Goal: Information Seeking & Learning: Learn about a topic

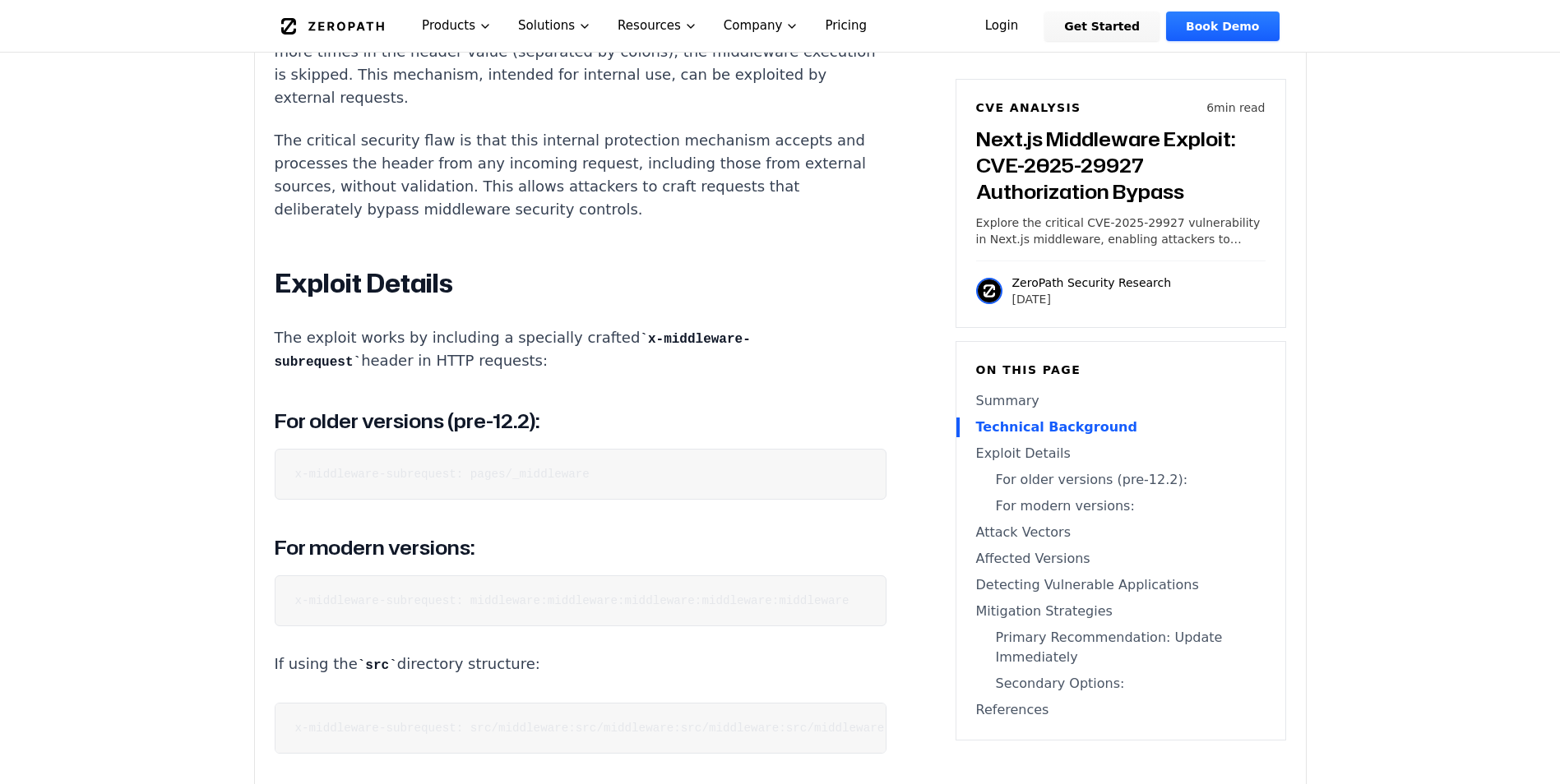
scroll to position [1972, 0]
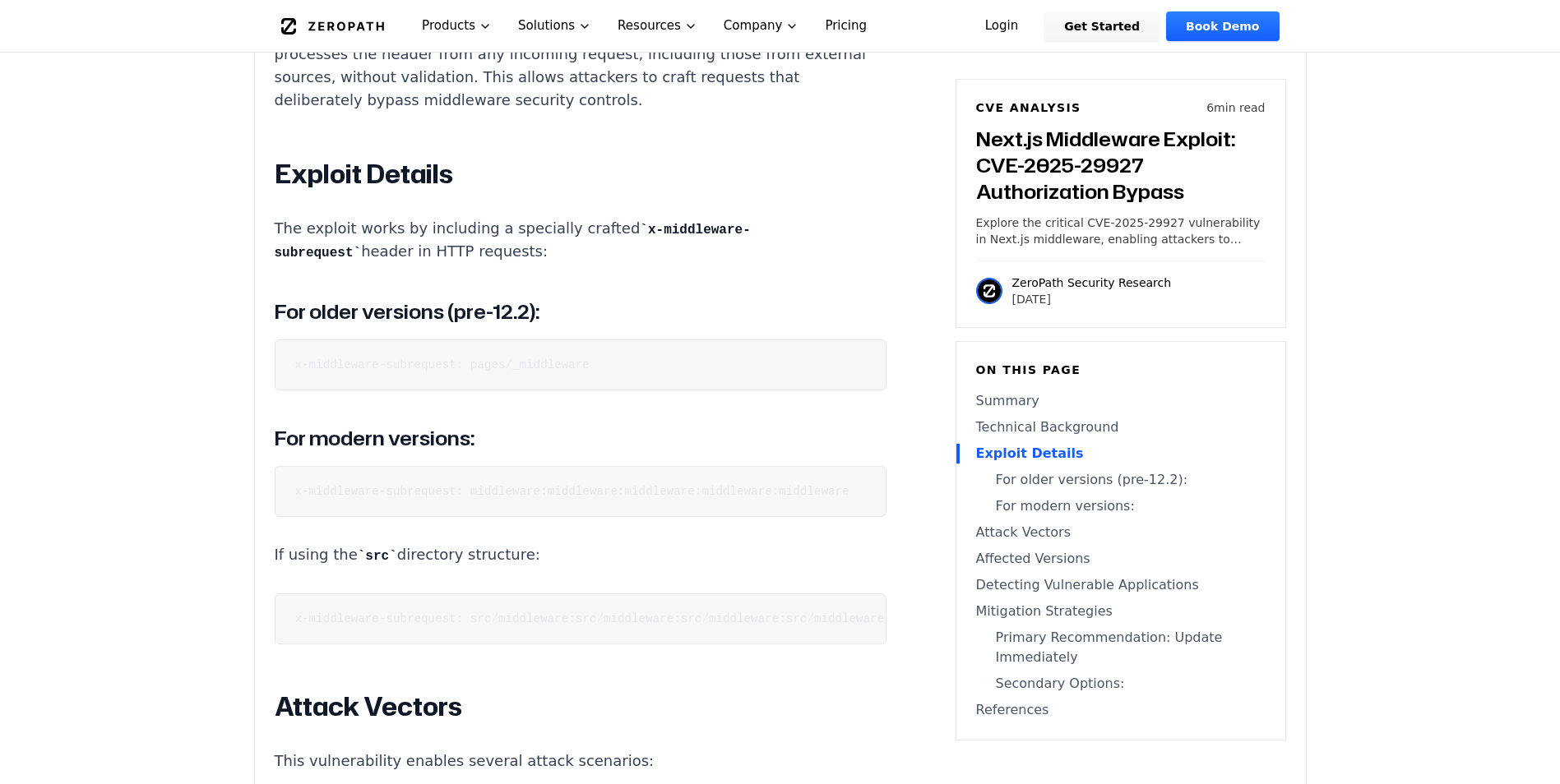
click at [335, 489] on pre "x-middleware-subrequest: middleware:middleware:middleware:middleware:middleware" at bounding box center [580, 491] width 611 height 51
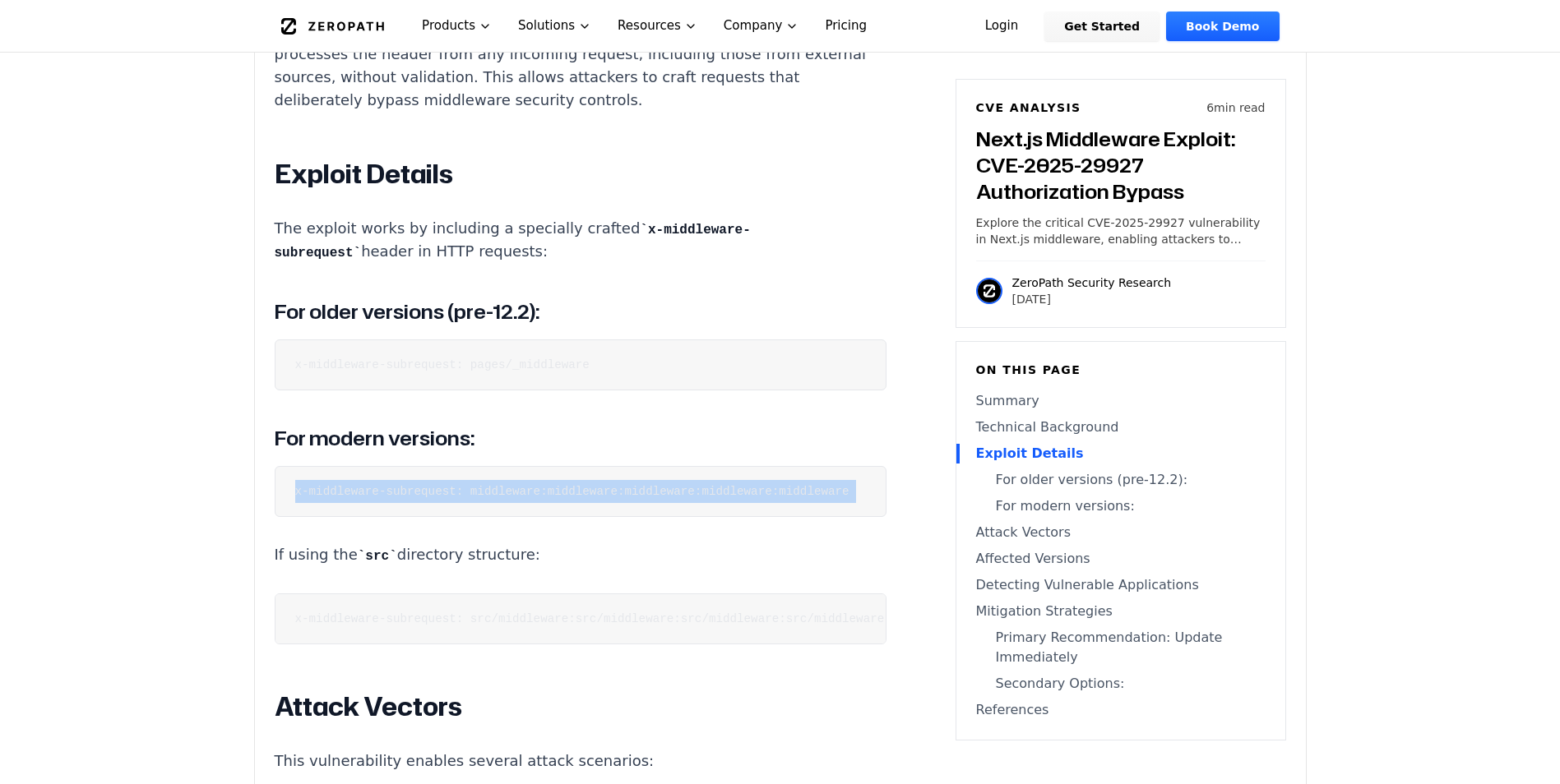
click at [335, 489] on pre "x-middleware-subrequest: middleware:middleware:middleware:middleware:middleware" at bounding box center [580, 491] width 611 height 51
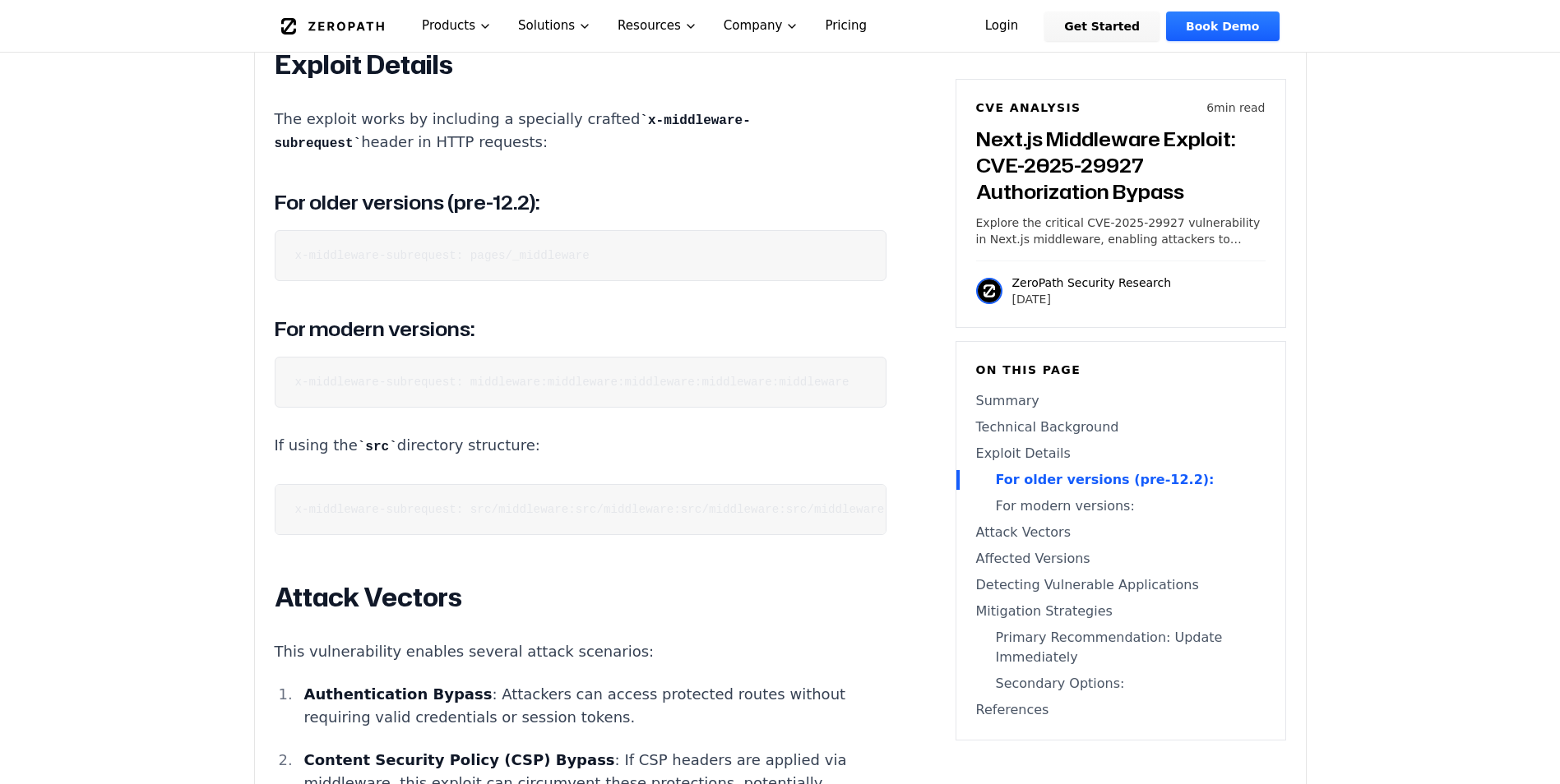
click at [349, 516] on code "x-middleware-subrequest: src/middleware:src/middleware:src/middleware:src/middl…" at bounding box center [643, 510] width 695 height 13
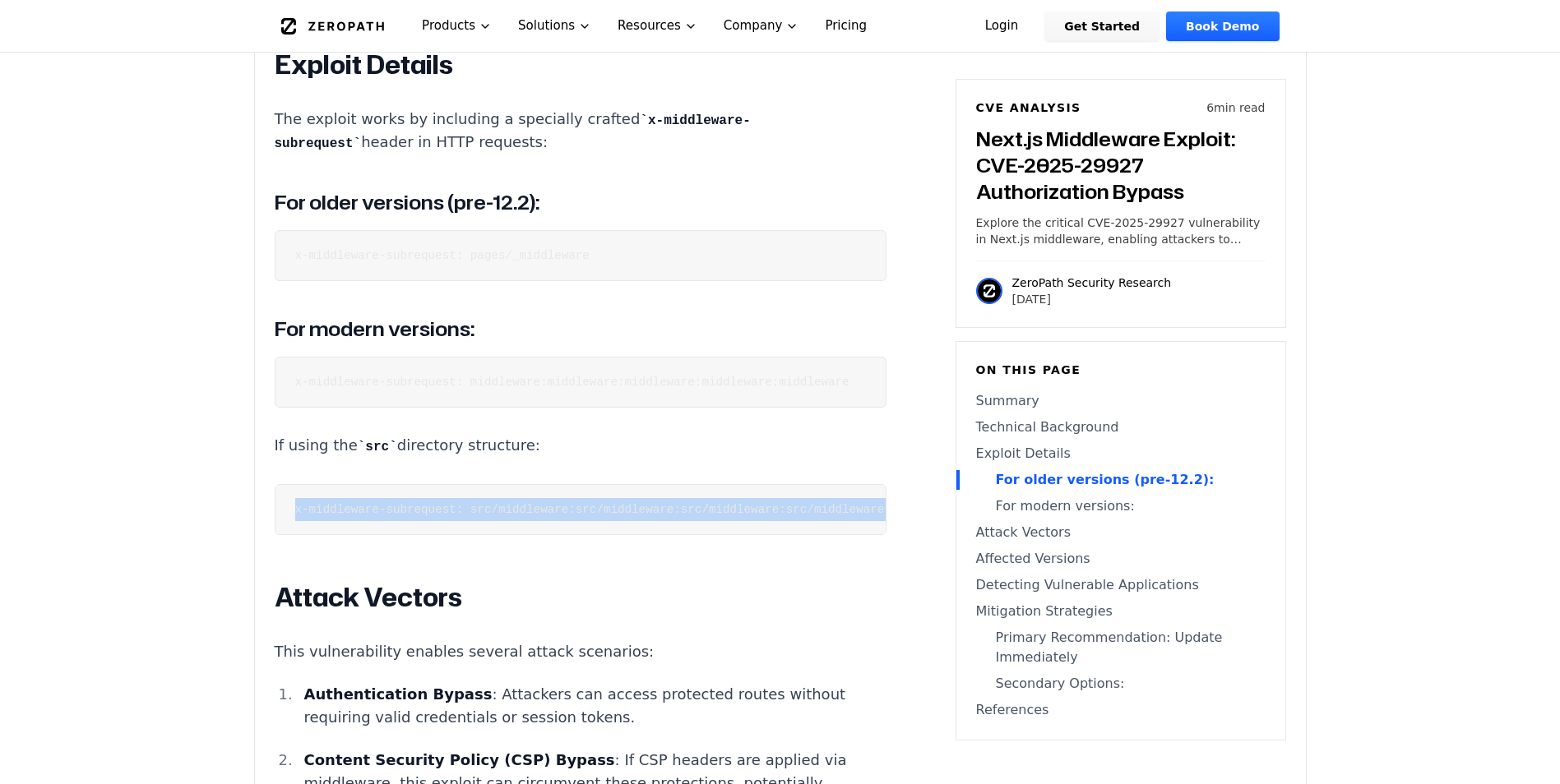
click at [349, 516] on code "x-middleware-subrequest: src/middleware:src/middleware:src/middleware:src/middl…" at bounding box center [643, 510] width 695 height 13
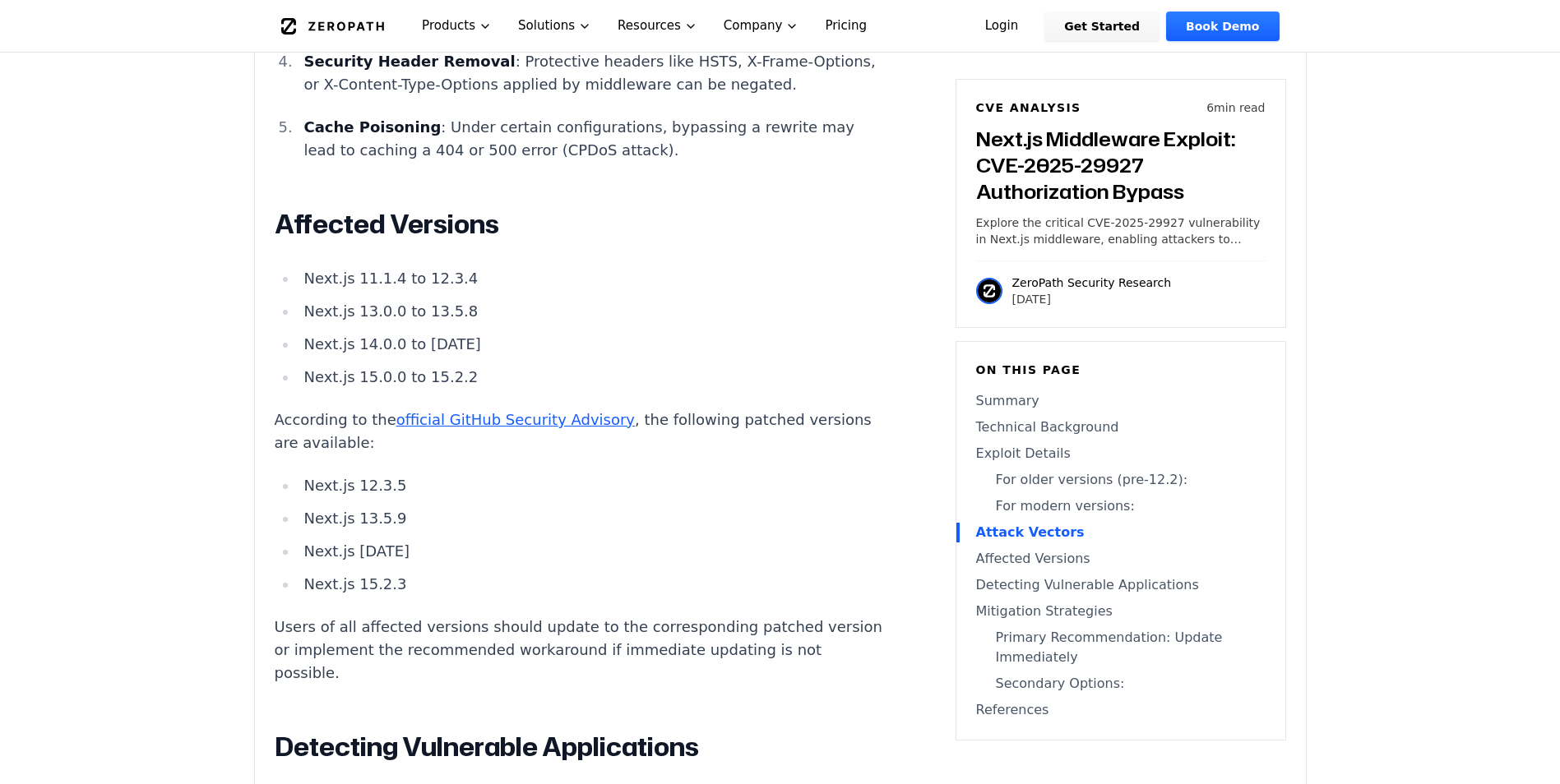
scroll to position [2960, 0]
